Goal: Find specific page/section: Find specific page/section

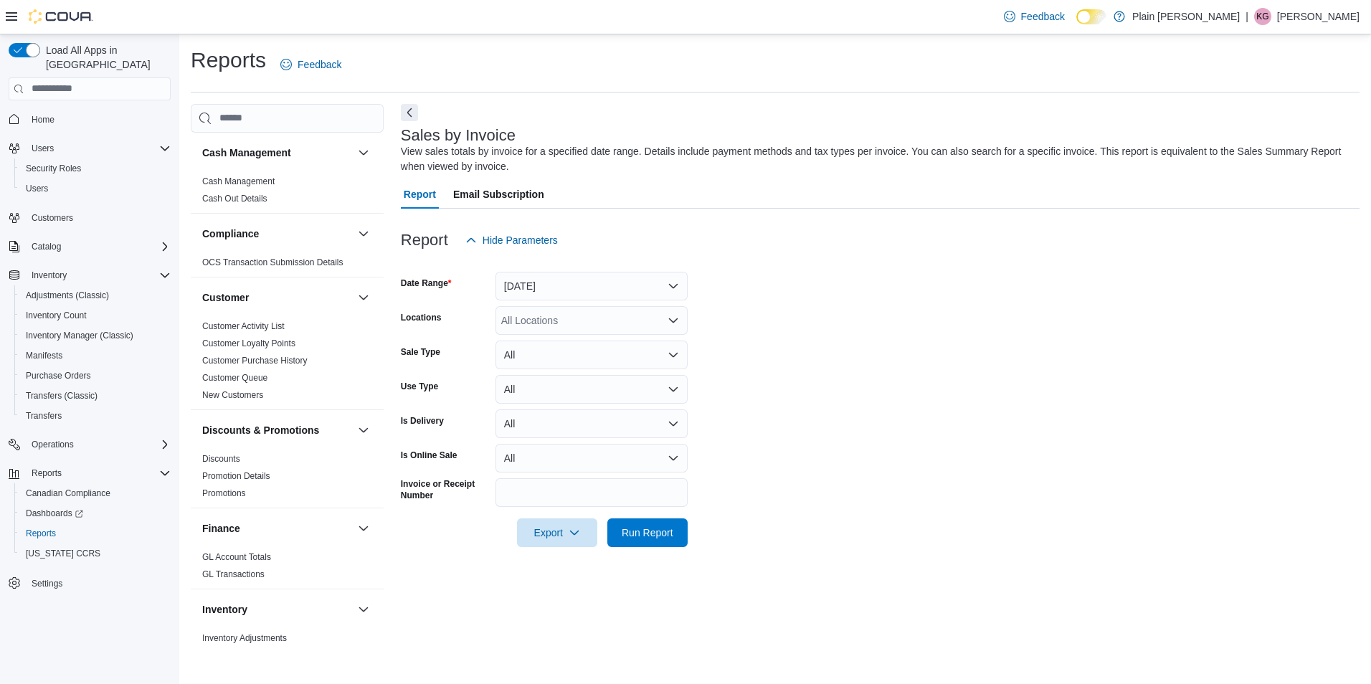
click at [64, 110] on span "Home" at bounding box center [98, 119] width 145 height 18
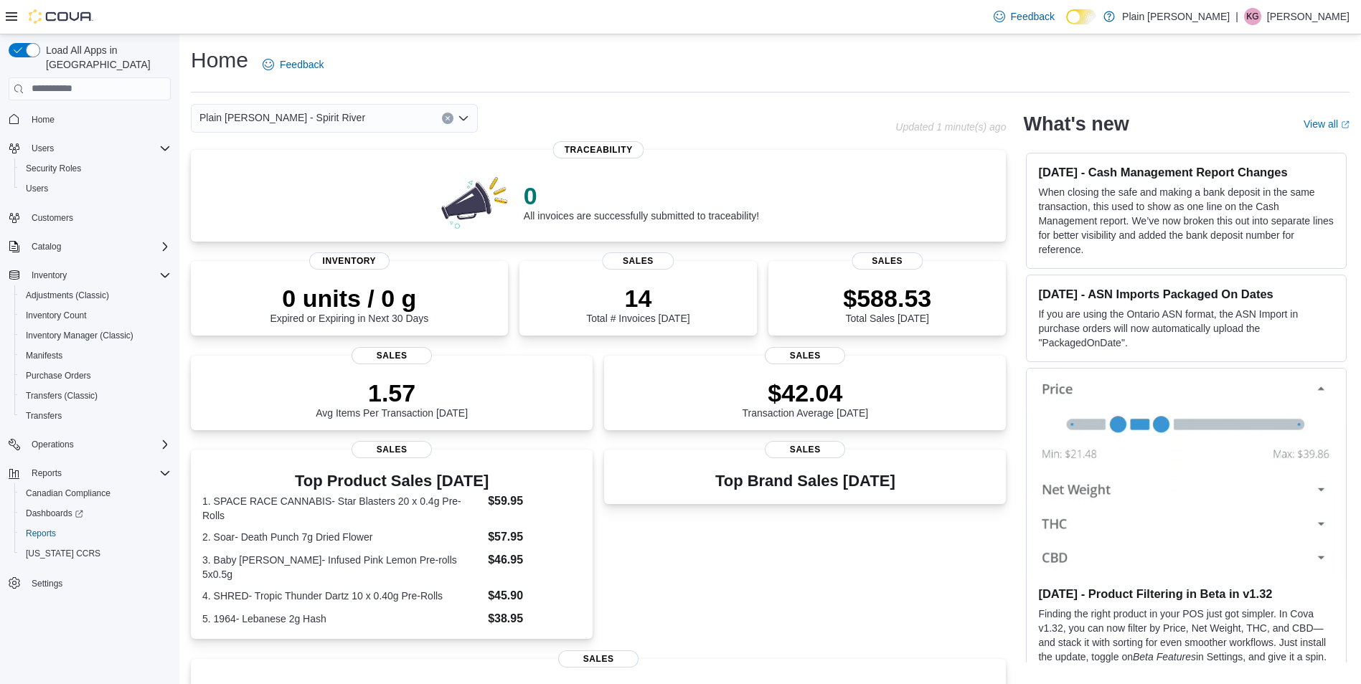
click at [374, 116] on div "Plain [PERSON_NAME] - Spirit River" at bounding box center [334, 118] width 287 height 29
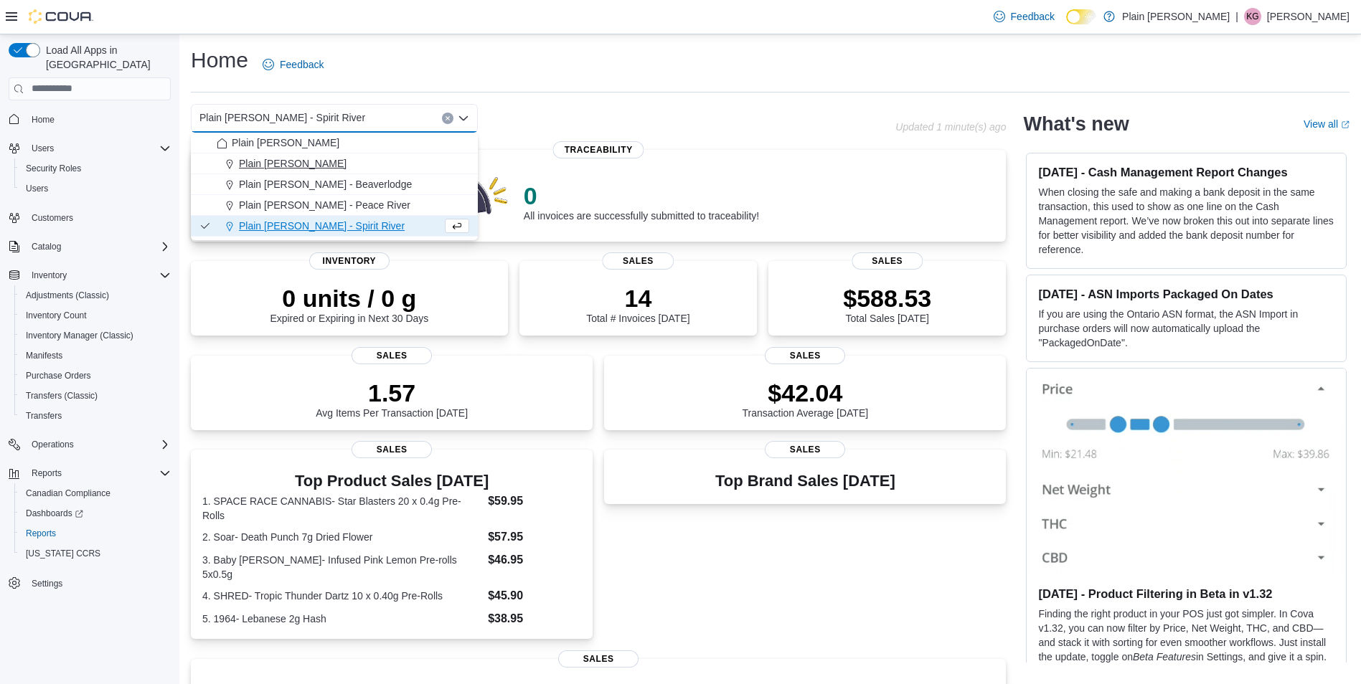
click at [350, 171] on button "Plain Jane - Falher" at bounding box center [334, 163] width 287 height 21
